Goal: Task Accomplishment & Management: Use online tool/utility

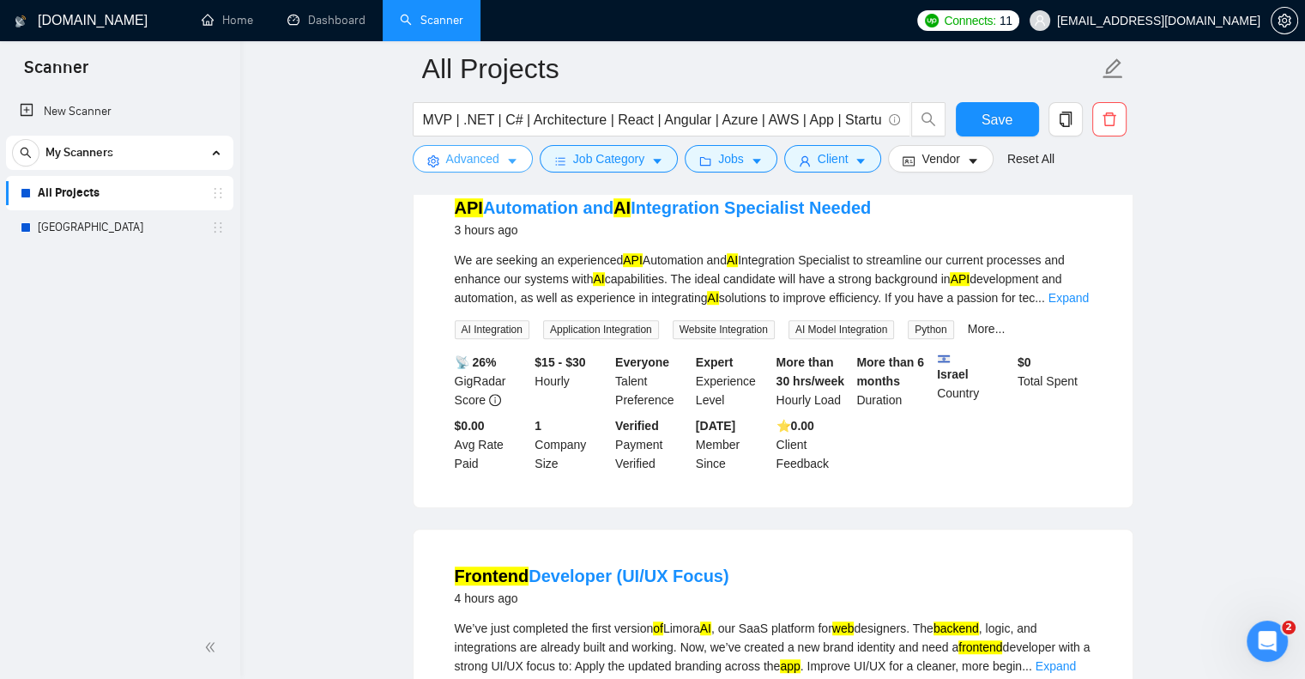
click at [459, 160] on span "Advanced" at bounding box center [472, 158] width 53 height 19
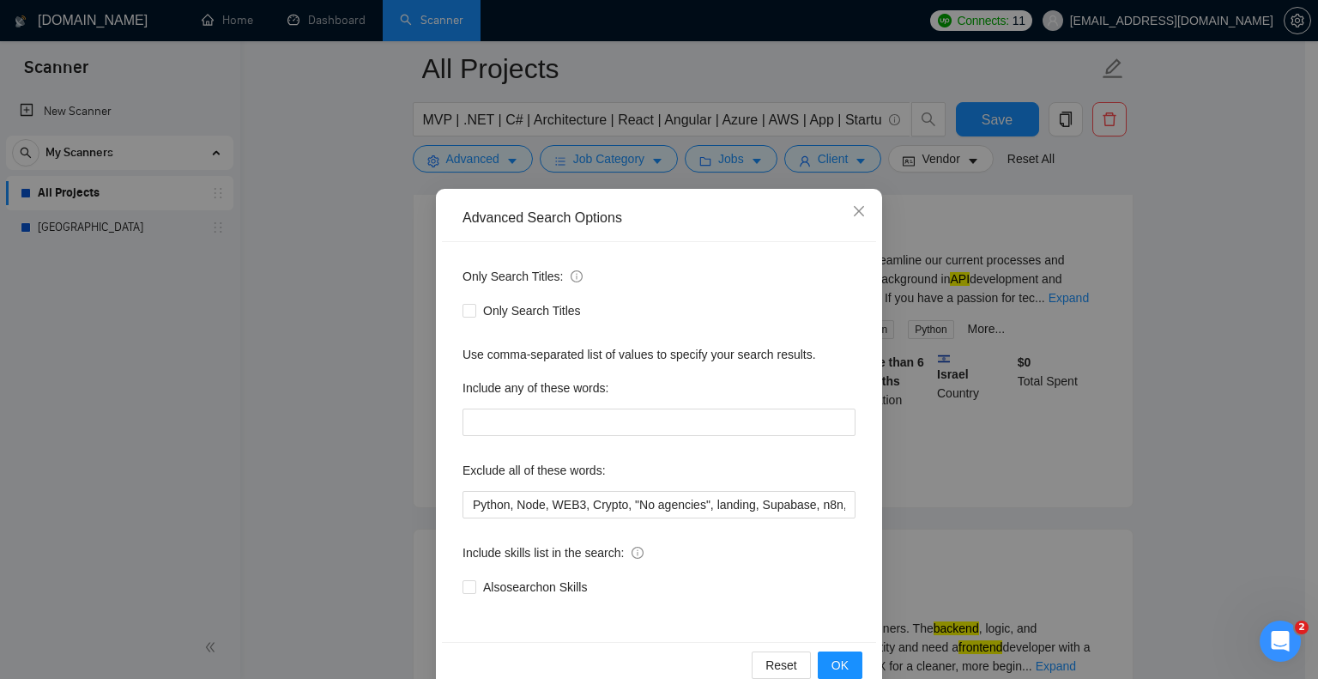
scroll to position [34, 0]
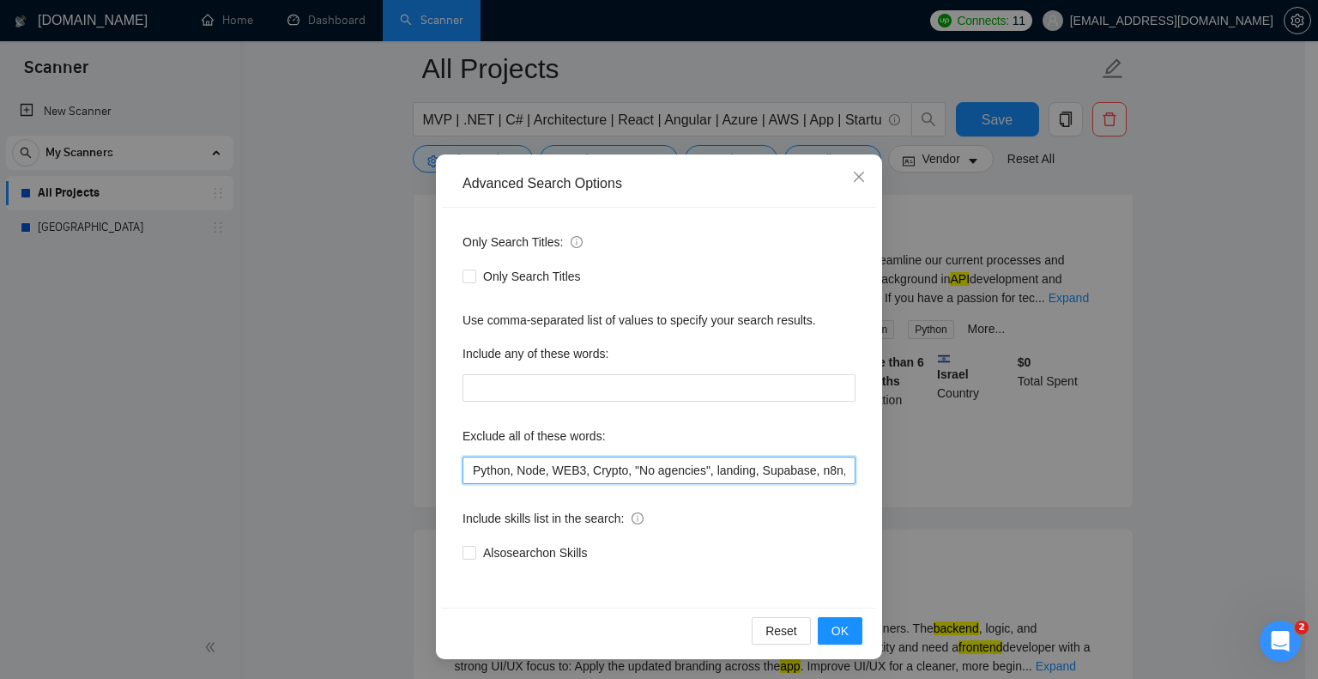
click at [463, 469] on input "Python, Node, WEB3, Crypto, "No agencies", landing, Supabase, n8n, [DOMAIN_NAME…" at bounding box center [659, 470] width 393 height 27
click at [464, 469] on input "Python, Node, WEB3, Crypto, "No agencies", landing, Supabase, n8n, [DOMAIN_NAME…" at bounding box center [659, 470] width 393 height 27
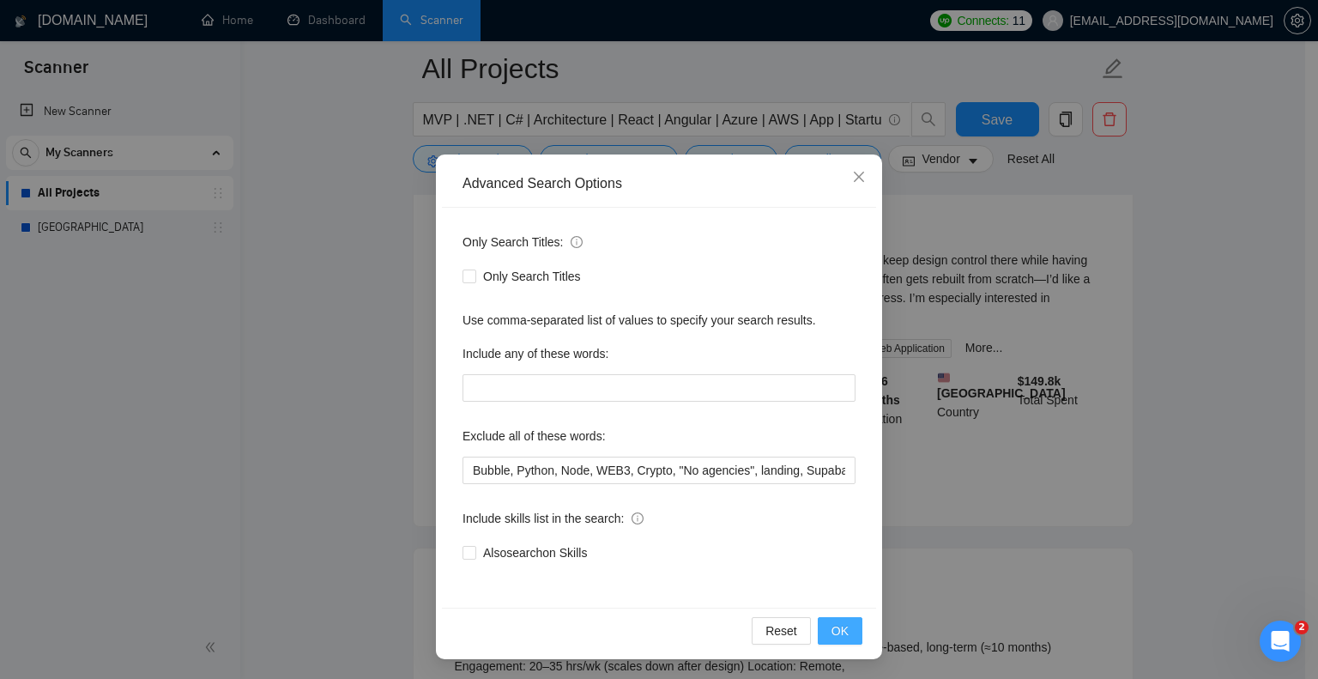
click at [832, 624] on span "OK" at bounding box center [840, 630] width 17 height 19
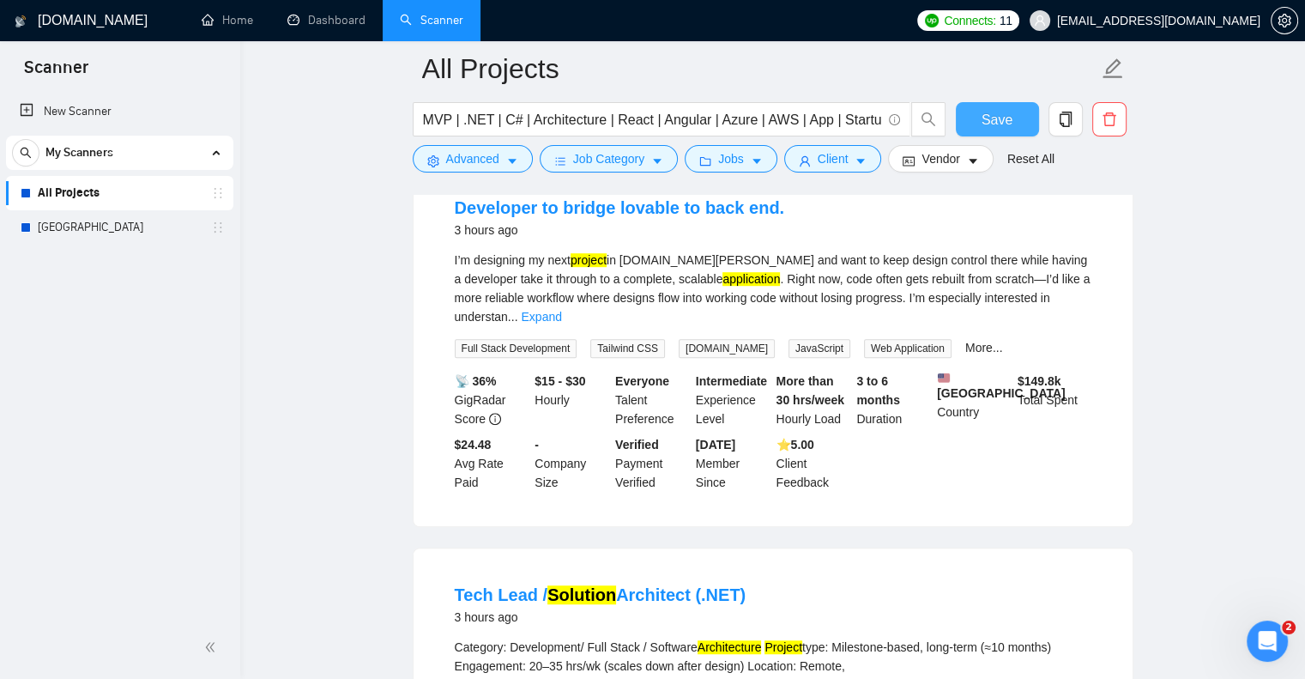
click at [1002, 109] on span "Save" at bounding box center [997, 119] width 31 height 21
click at [474, 169] on button "Advanced" at bounding box center [473, 158] width 120 height 27
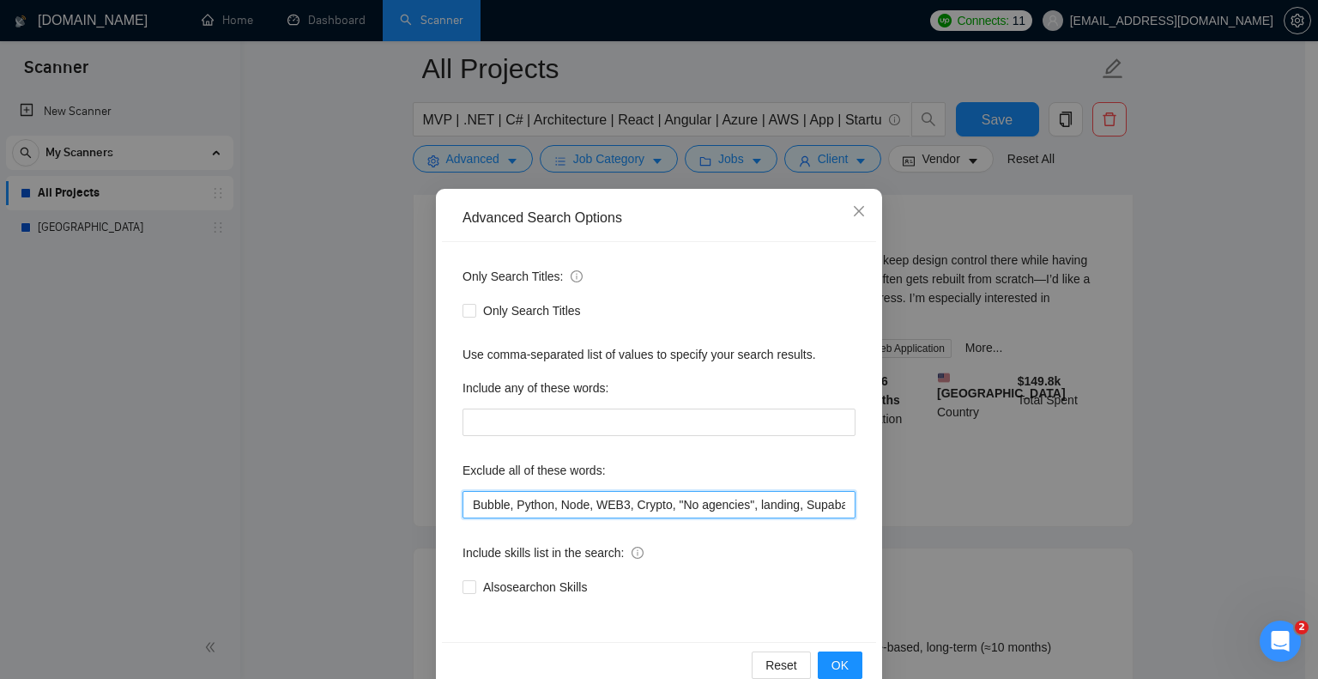
click at [463, 497] on input "Bubble, Python, Node, WEB3, Crypto, "No agencies", landing, Supabase, n8n, [DOM…" at bounding box center [659, 504] width 393 height 27
type input "Flutter, Bubble, Python, Node, WEB3, Crypto, "No agencies", landing, Supabase, …"
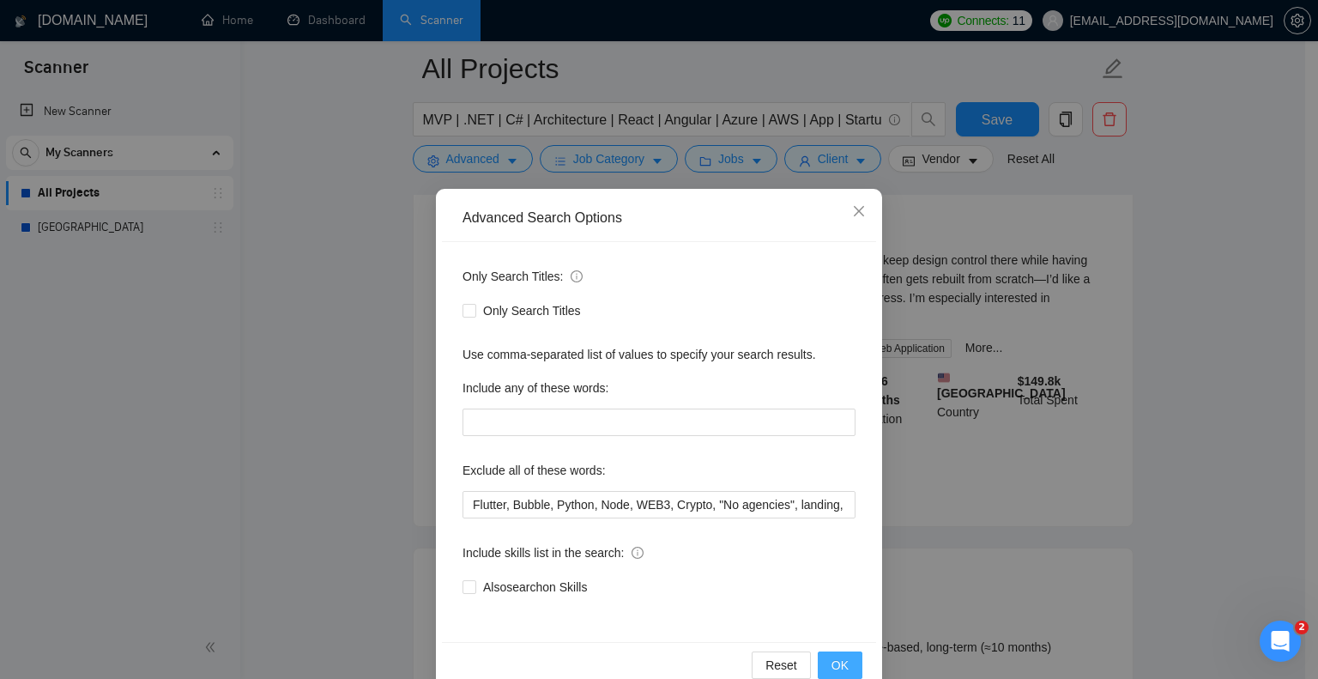
click at [837, 665] on span "OK" at bounding box center [840, 665] width 17 height 19
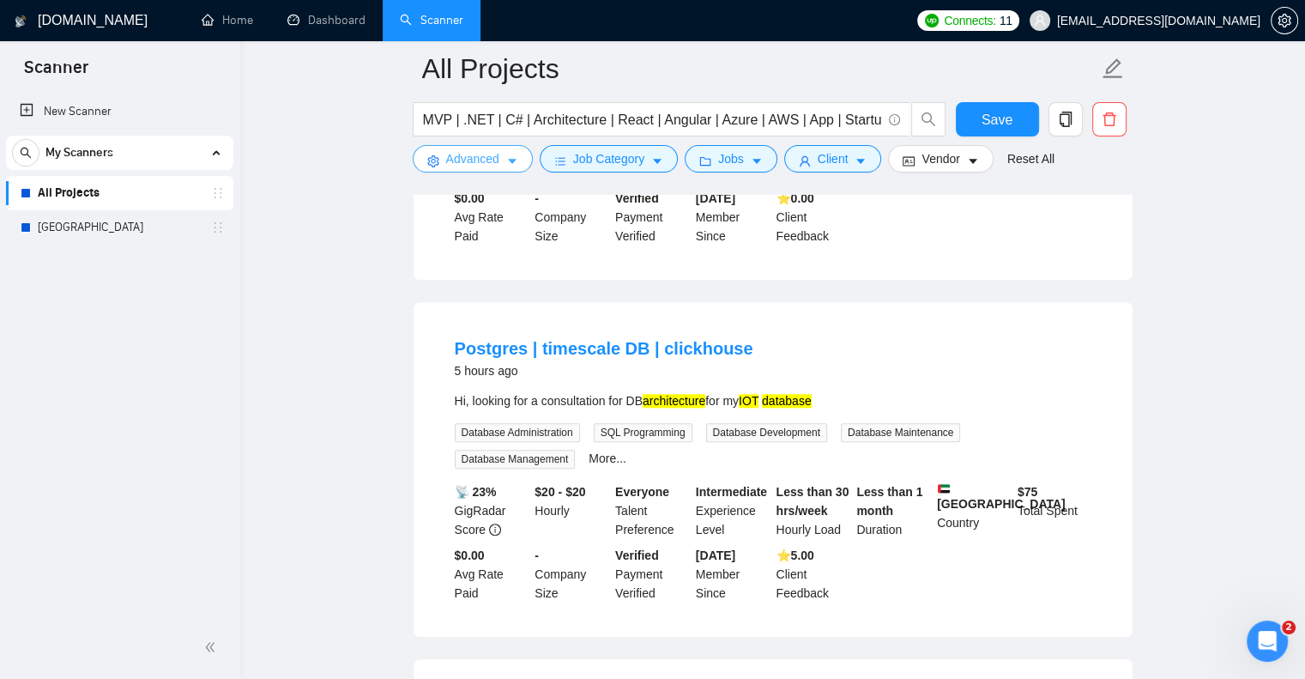
scroll to position [1588, 0]
